Goal: Information Seeking & Learning: Learn about a topic

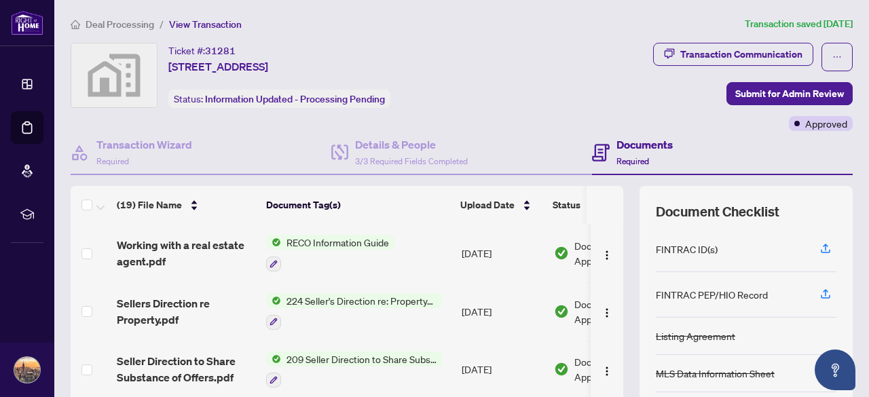
click at [580, 73] on div "Transaction Communication Submit for Admin Review Approved" at bounding box center [689, 87] width 329 height 88
click at [711, 50] on div "Transaction Communication" at bounding box center [742, 54] width 122 height 22
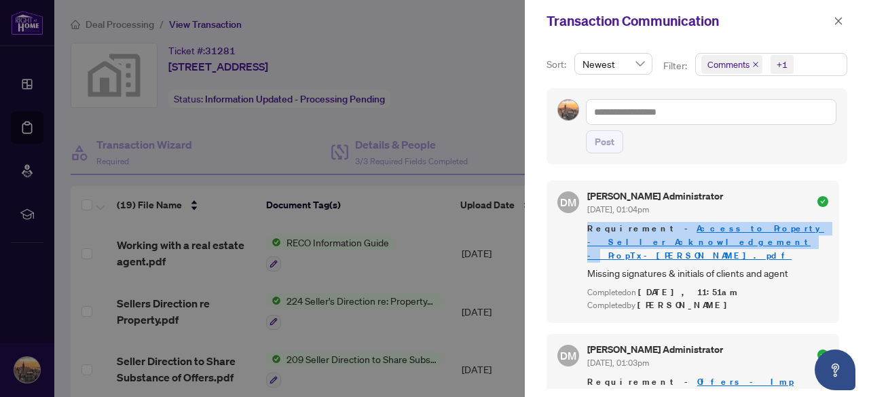
drag, startPoint x: 843, startPoint y: 200, endPoint x: 844, endPoint y: 223, distance: 23.1
click at [844, 223] on div "Sort: Newest Filter: Comments +1 Post DM [PERSON_NAME] Administrator [DATE], 01…" at bounding box center [697, 219] width 344 height 355
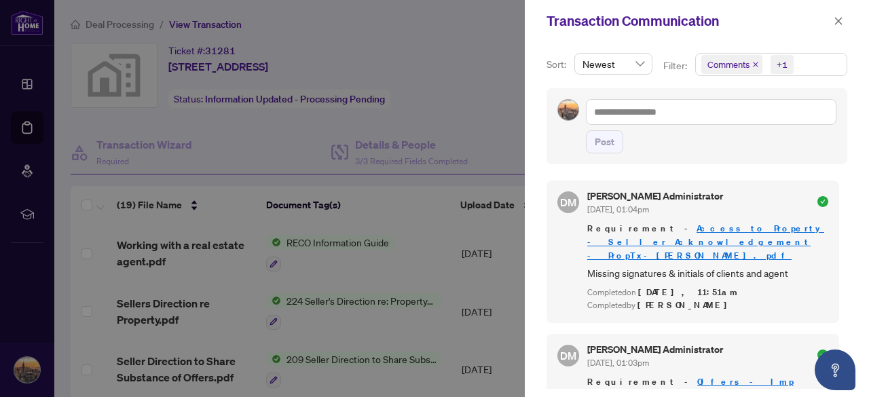
click at [841, 201] on div "Sort: Newest Filter: Comments +1 Post DM [PERSON_NAME] Administrator [DATE], 01…" at bounding box center [697, 219] width 344 height 355
click at [838, 22] on icon "close" at bounding box center [838, 20] width 7 height 7
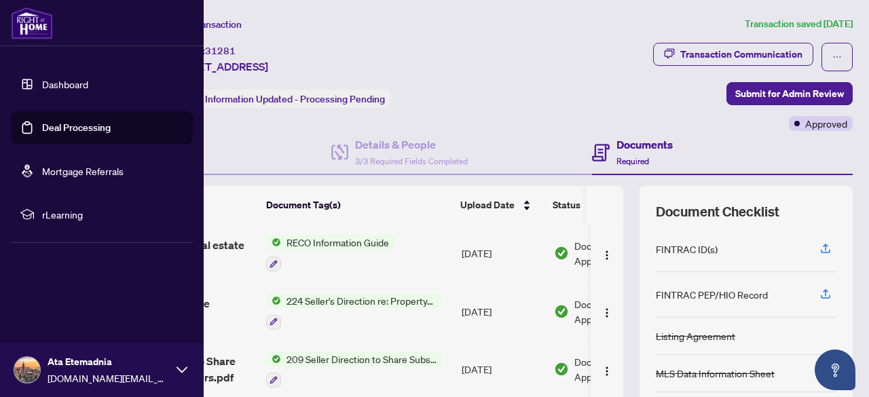
click at [73, 82] on link "Dashboard" at bounding box center [65, 84] width 46 height 12
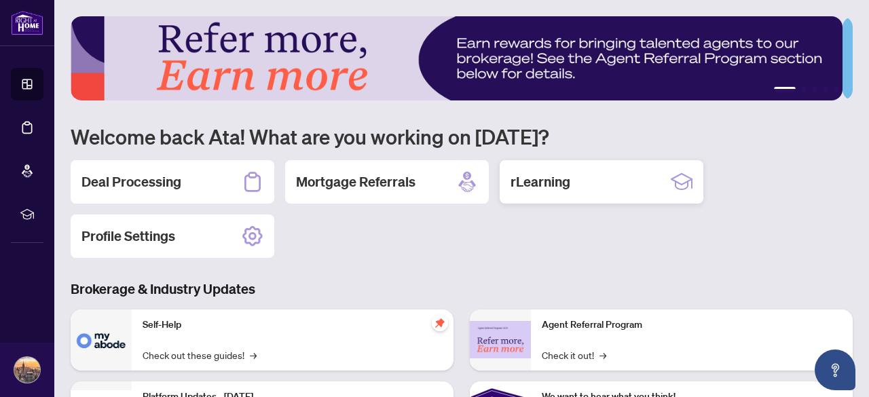
click at [556, 181] on h2 "rLearning" at bounding box center [541, 182] width 60 height 19
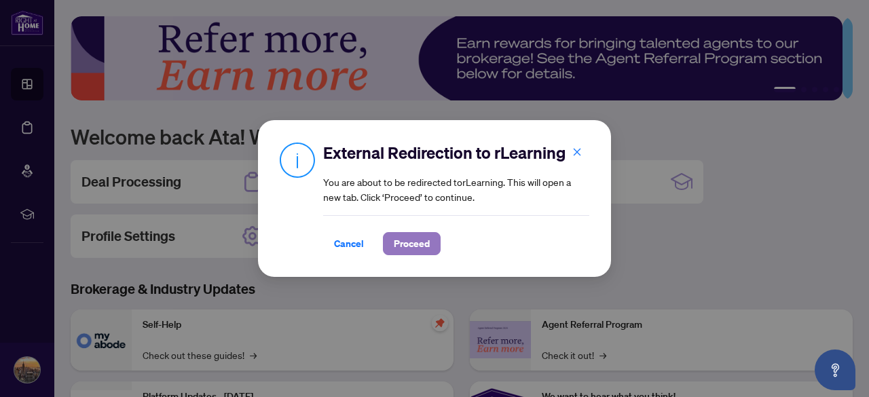
click at [410, 251] on span "Proceed" at bounding box center [412, 244] width 36 height 22
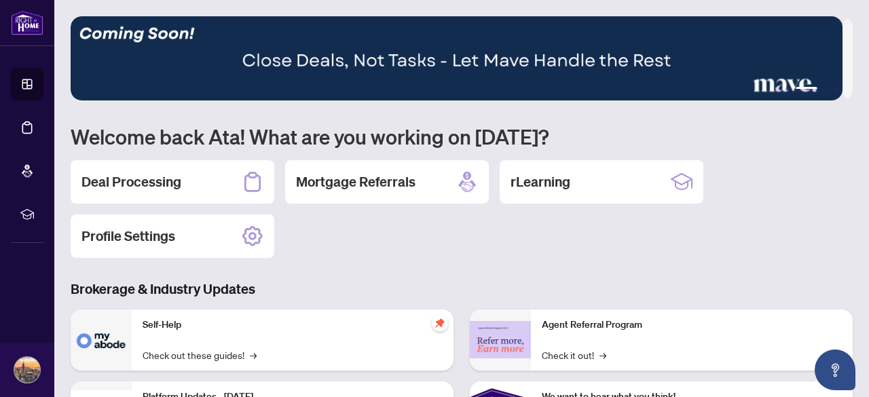
click at [386, 223] on div "Deal Processing Mortgage Referrals rLearning Profile Settings" at bounding box center [462, 209] width 783 height 98
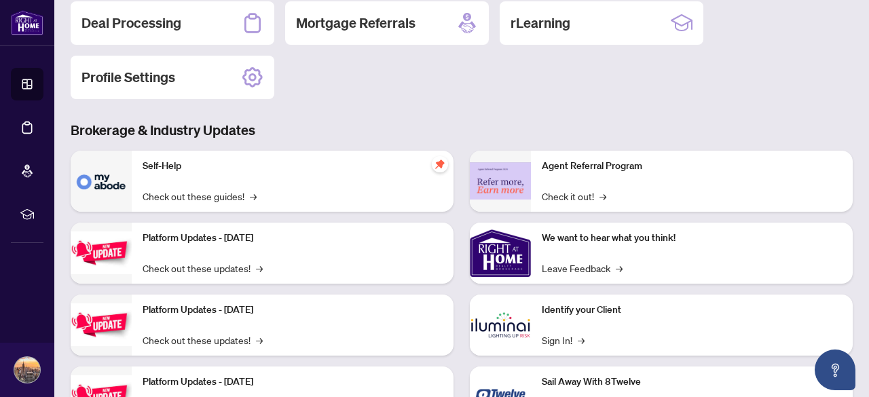
scroll to position [217, 0]
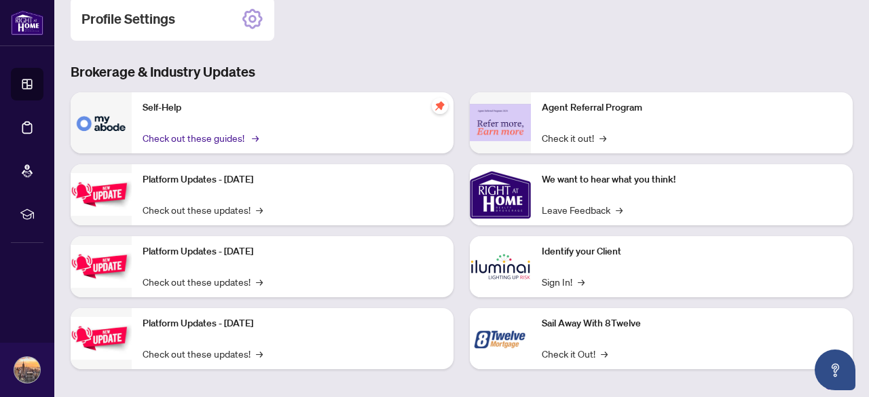
click at [219, 130] on link "Check out these guides! →" at bounding box center [200, 137] width 114 height 15
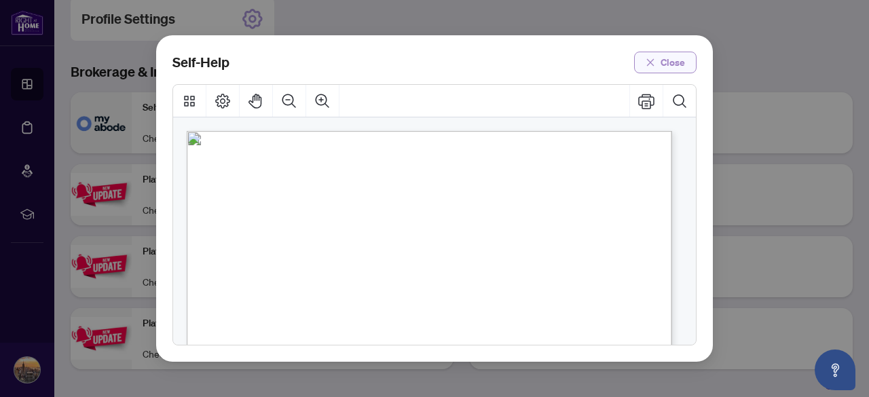
click at [672, 68] on span "Close" at bounding box center [673, 63] width 24 height 22
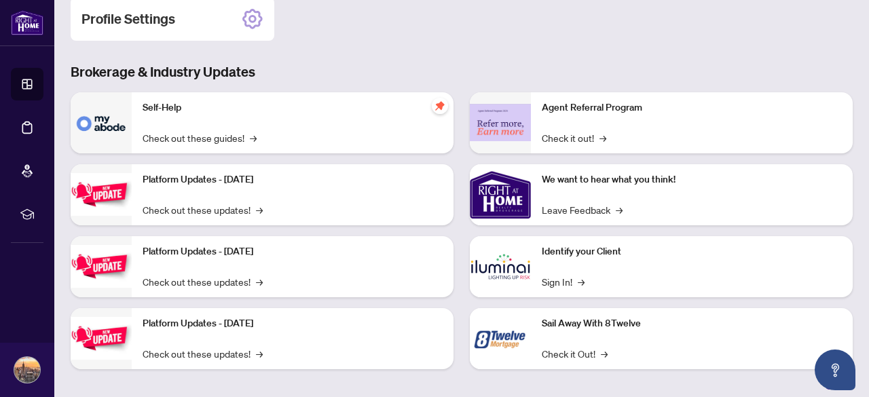
click at [88, 120] on img at bounding box center [101, 122] width 61 height 61
click at [109, 122] on img at bounding box center [101, 122] width 61 height 61
click at [440, 105] on icon "pushpin" at bounding box center [440, 106] width 11 height 11
click at [248, 140] on link "Check out these guides! →" at bounding box center [200, 137] width 114 height 15
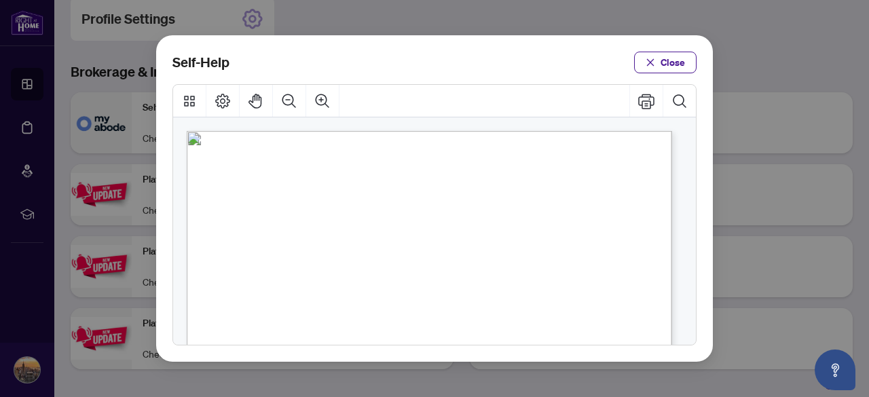
click at [659, 54] on button "Close" at bounding box center [665, 63] width 62 height 22
